Goal: Navigation & Orientation: Find specific page/section

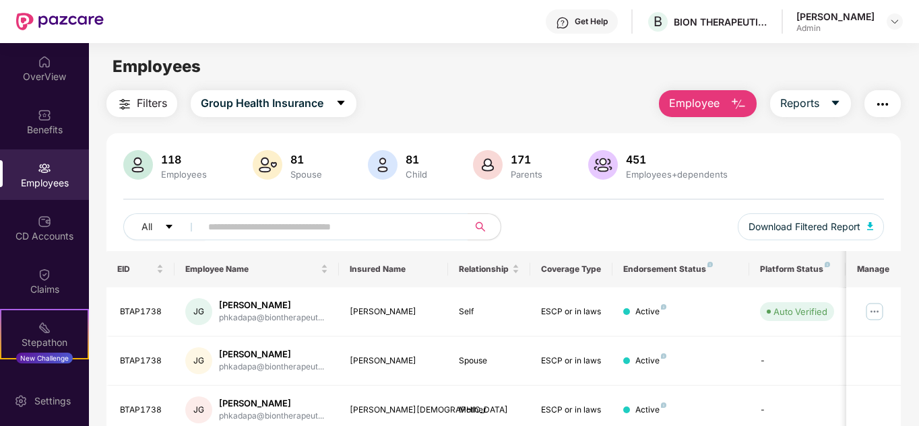
click at [55, 175] on div "Employees" at bounding box center [44, 175] width 89 height 51
click at [42, 123] on div "Benefits" at bounding box center [44, 129] width 89 height 13
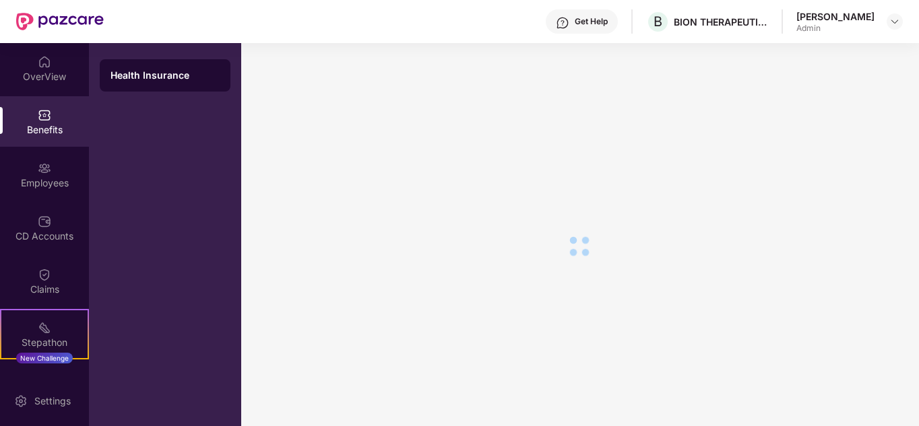
click at [40, 63] on img at bounding box center [44, 61] width 13 height 13
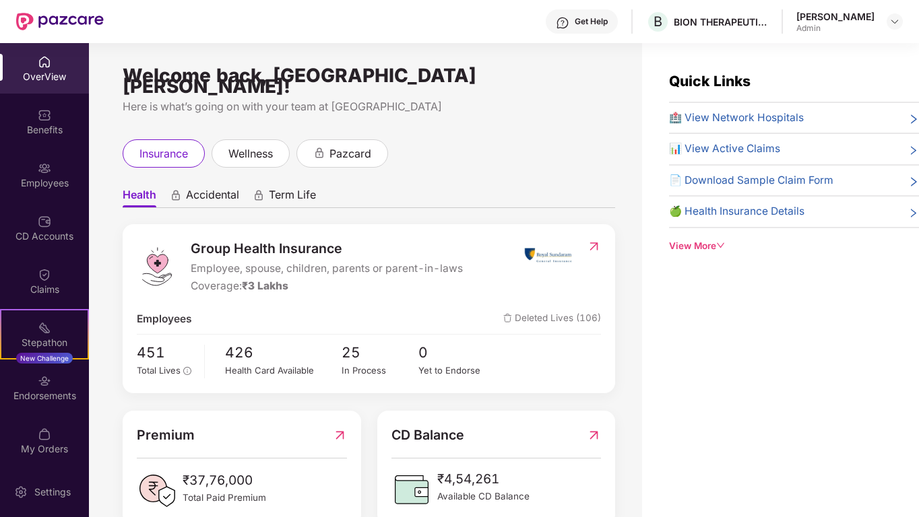
click at [436, 52] on div "Welcome back, [GEOGRAPHIC_DATA][PERSON_NAME]! Here is what’s going on with your…" at bounding box center [365, 288] width 553 height 490
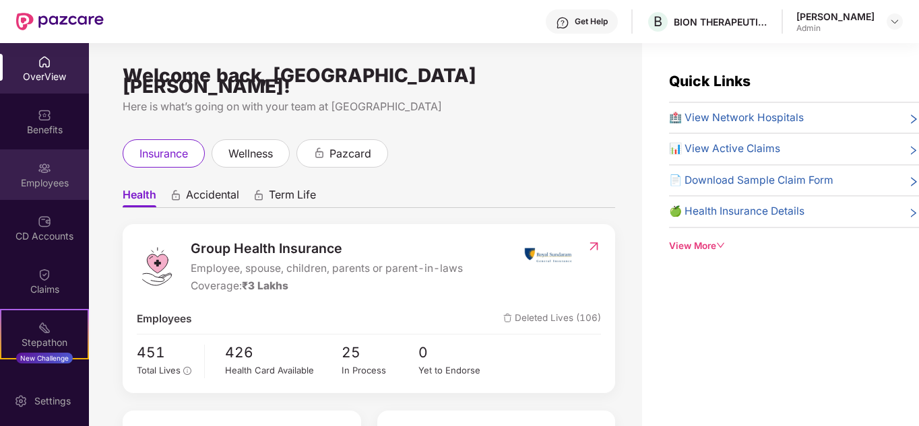
click at [49, 179] on div "Employees" at bounding box center [44, 182] width 89 height 13
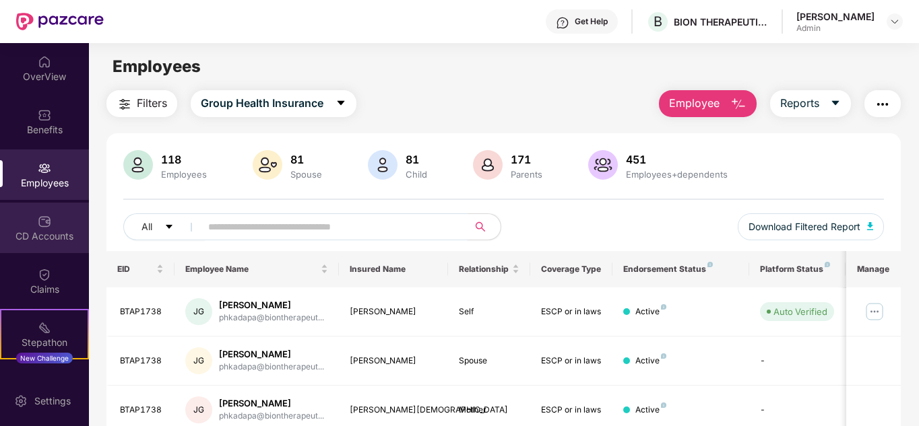
click at [37, 236] on div "CD Accounts" at bounding box center [44, 236] width 89 height 13
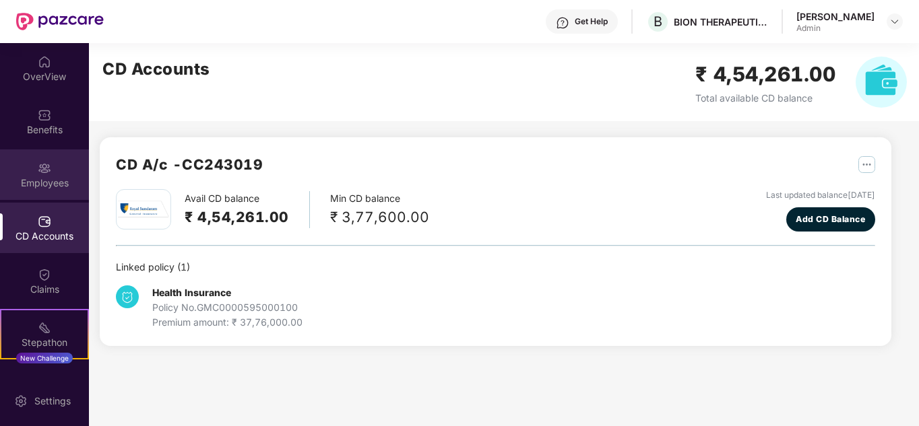
click at [43, 187] on div "Employees" at bounding box center [44, 182] width 89 height 13
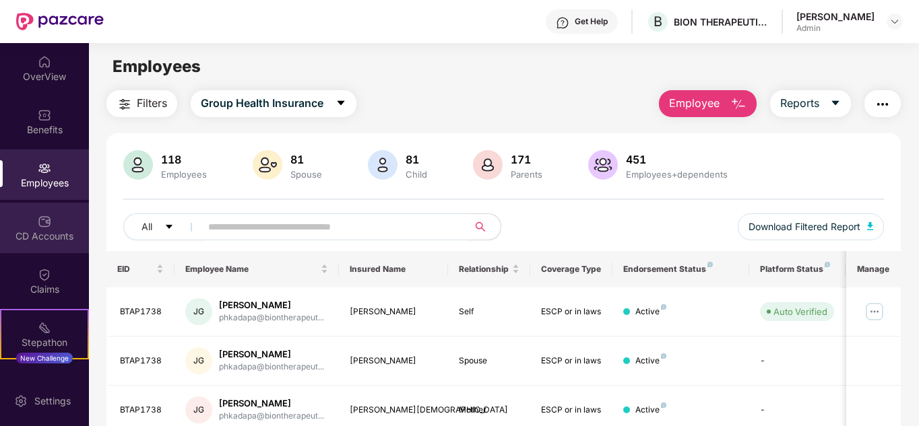
click at [51, 232] on div "CD Accounts" at bounding box center [44, 236] width 89 height 13
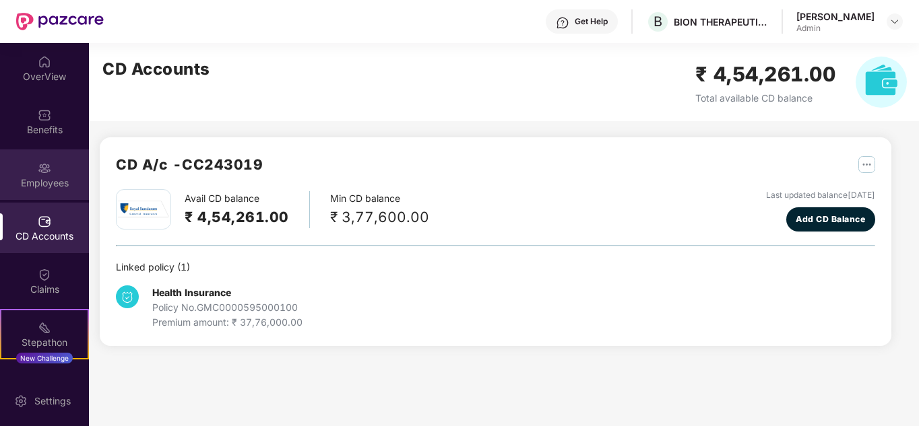
click at [55, 176] on div "Employees" at bounding box center [44, 182] width 89 height 13
